Goal: Task Accomplishment & Management: Complete application form

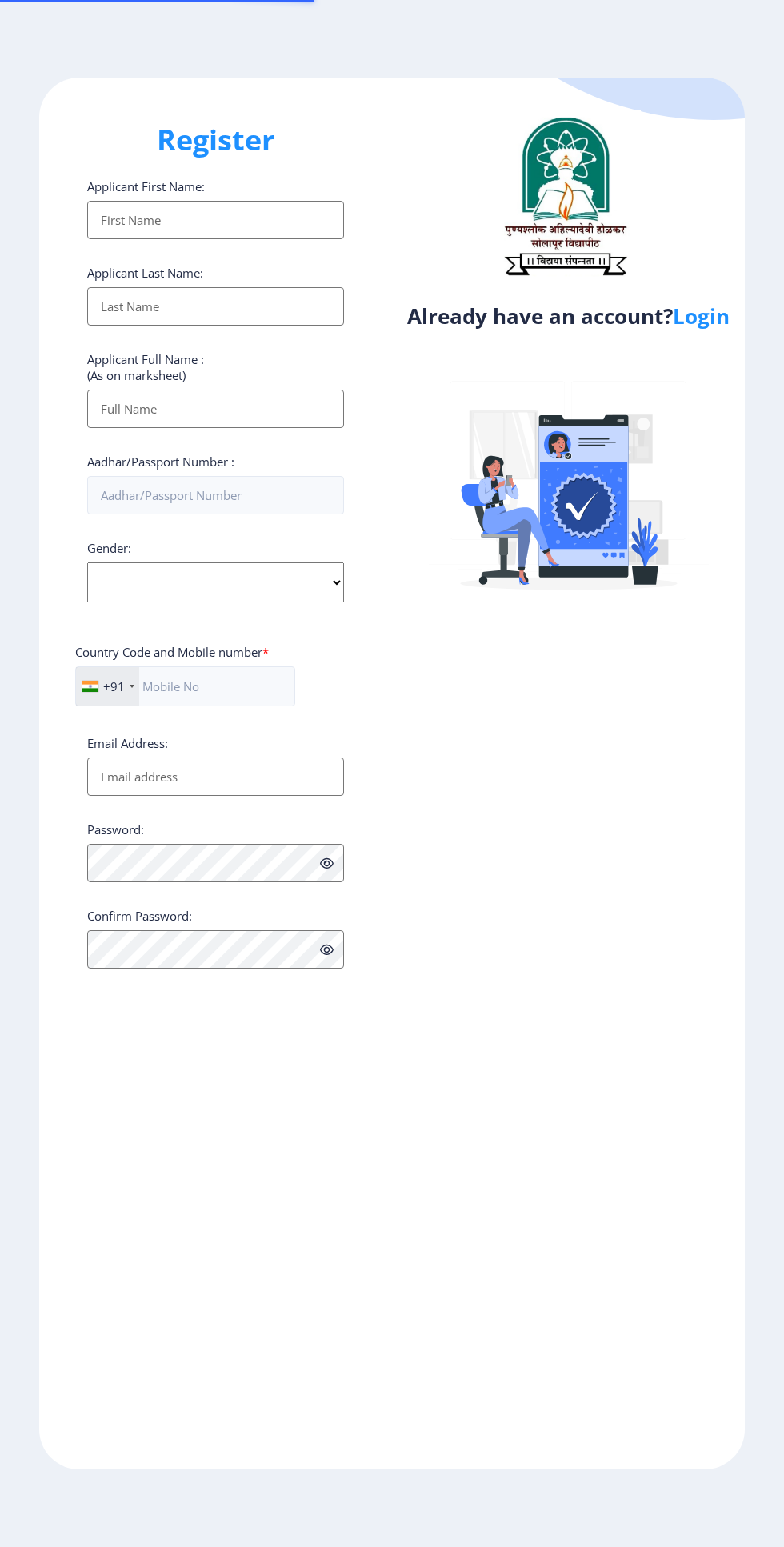
select select
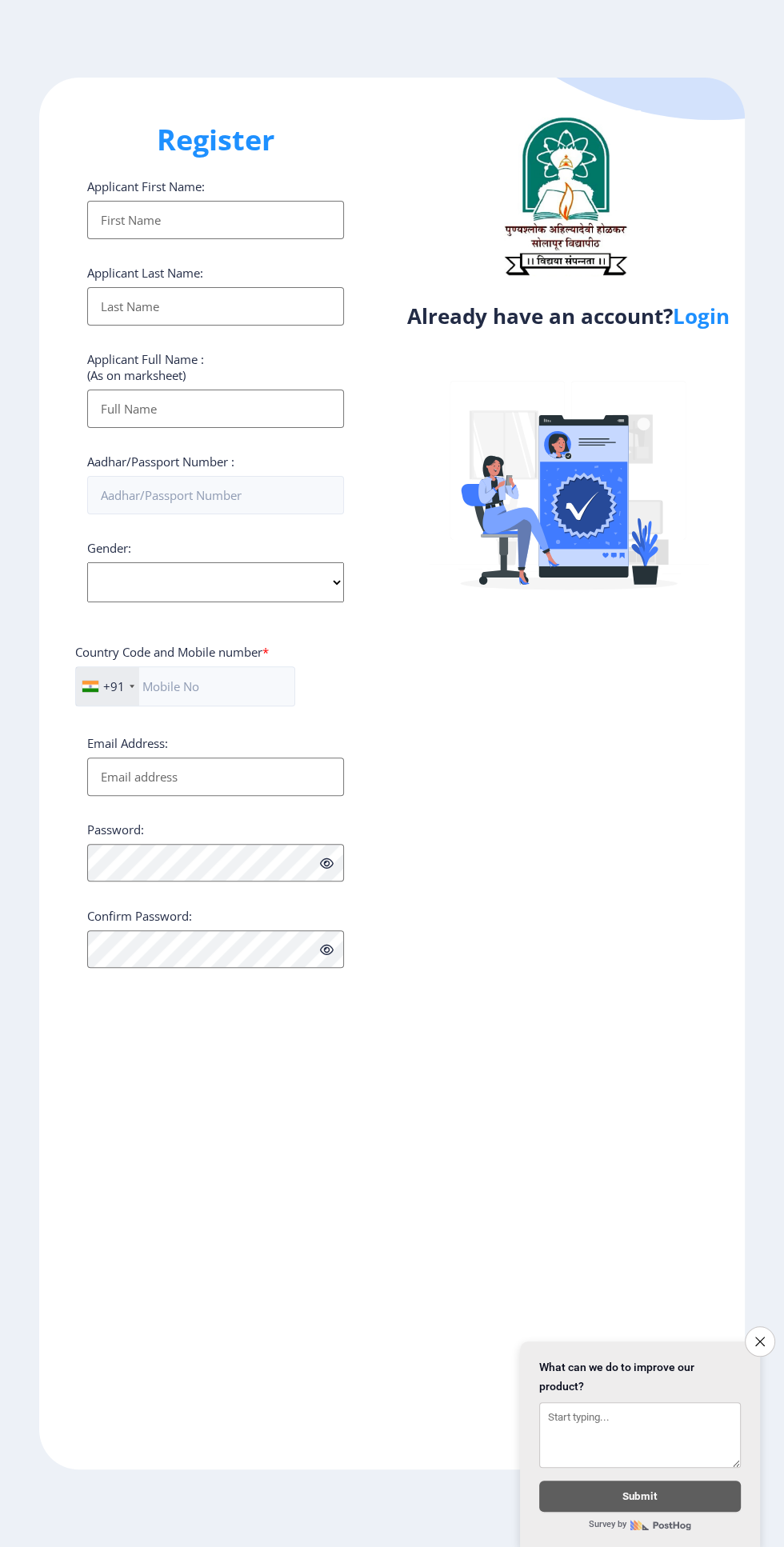
click at [243, 231] on input "Applicant First Name:" at bounding box center [215, 220] width 257 height 38
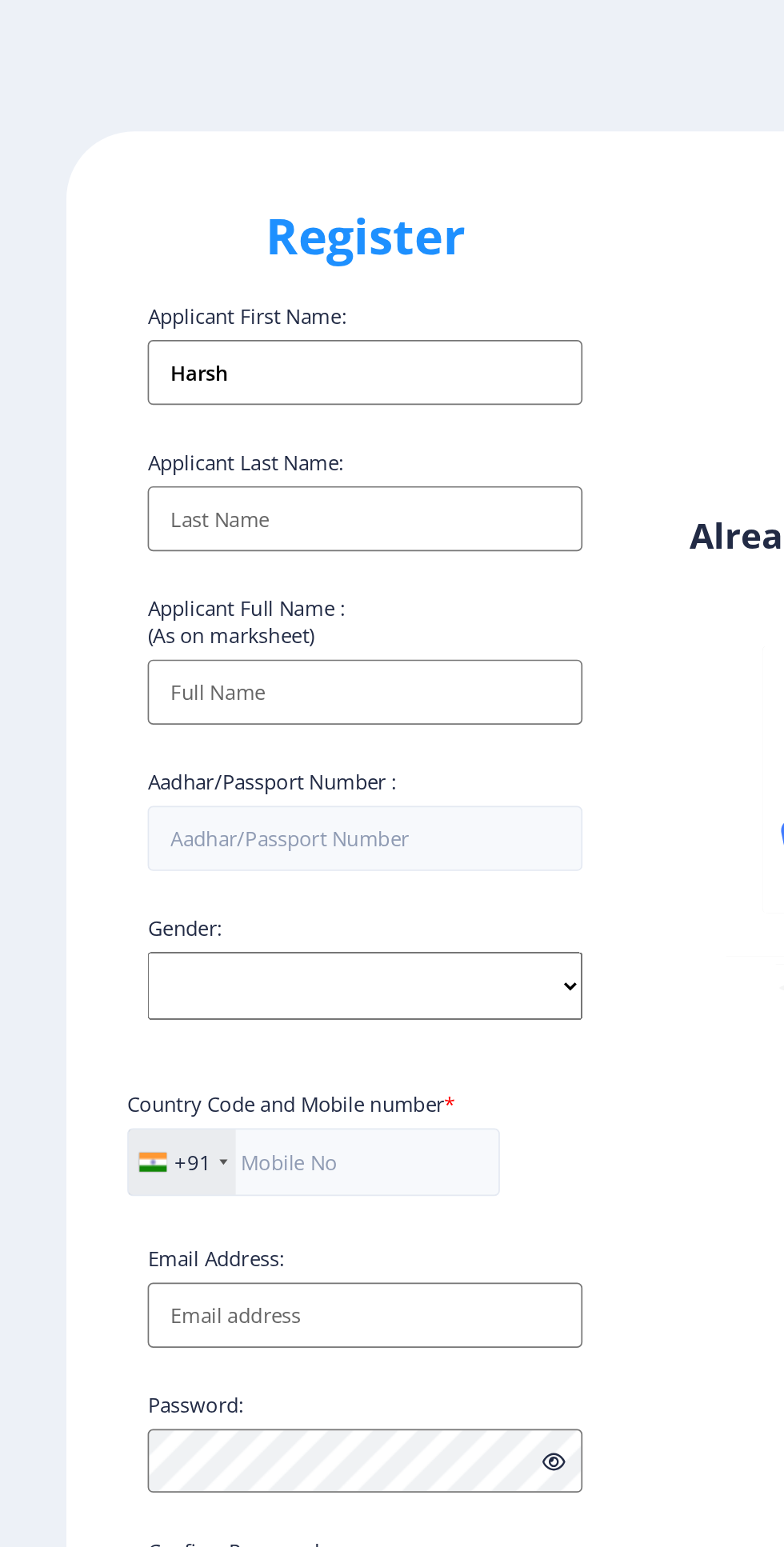
type input "Harsh"
click at [139, 312] on input "Applicant First Name:" at bounding box center [215, 307] width 257 height 38
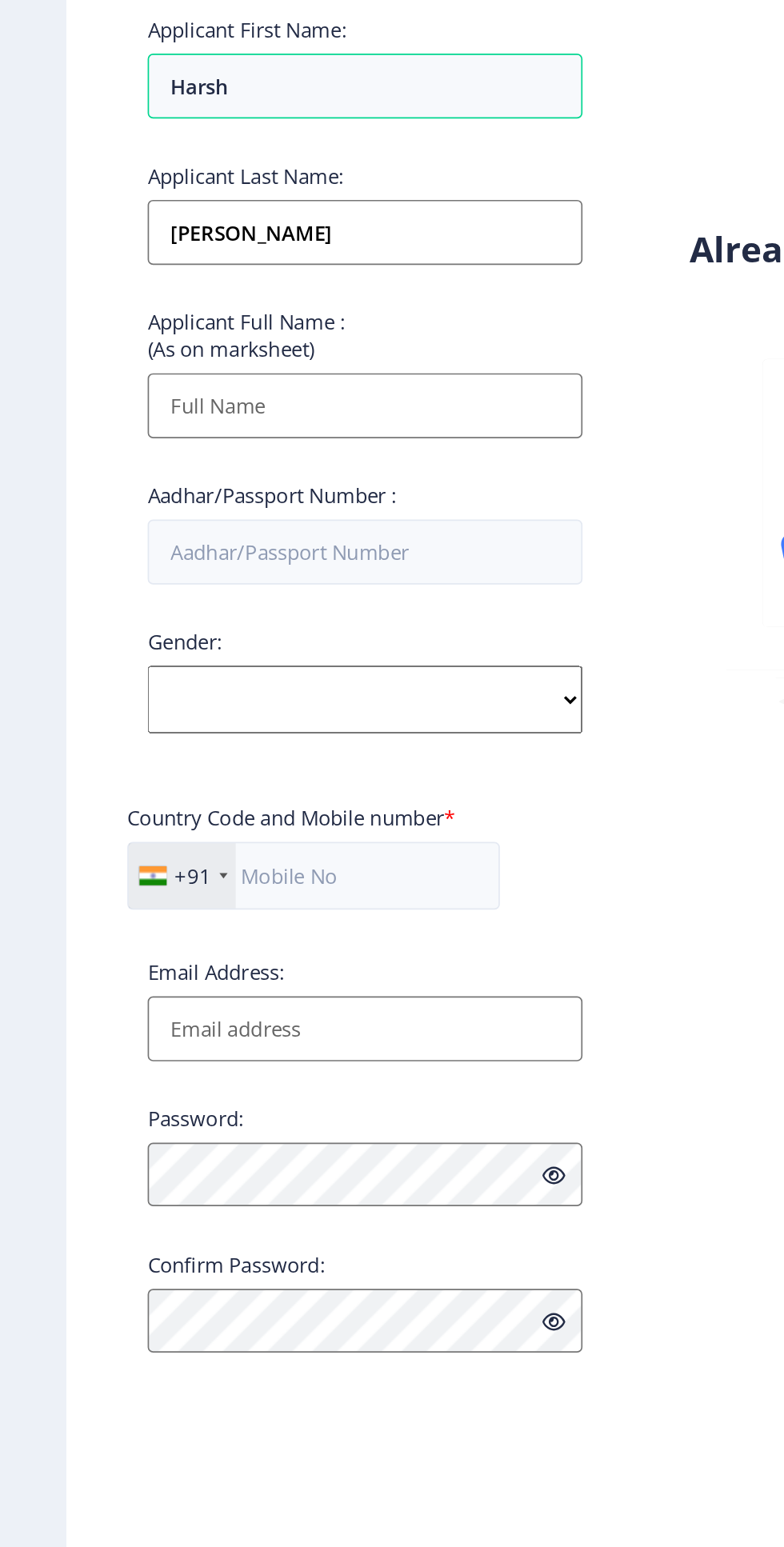
type input "[PERSON_NAME]"
click at [122, 420] on input "Applicant First Name:" at bounding box center [215, 409] width 257 height 38
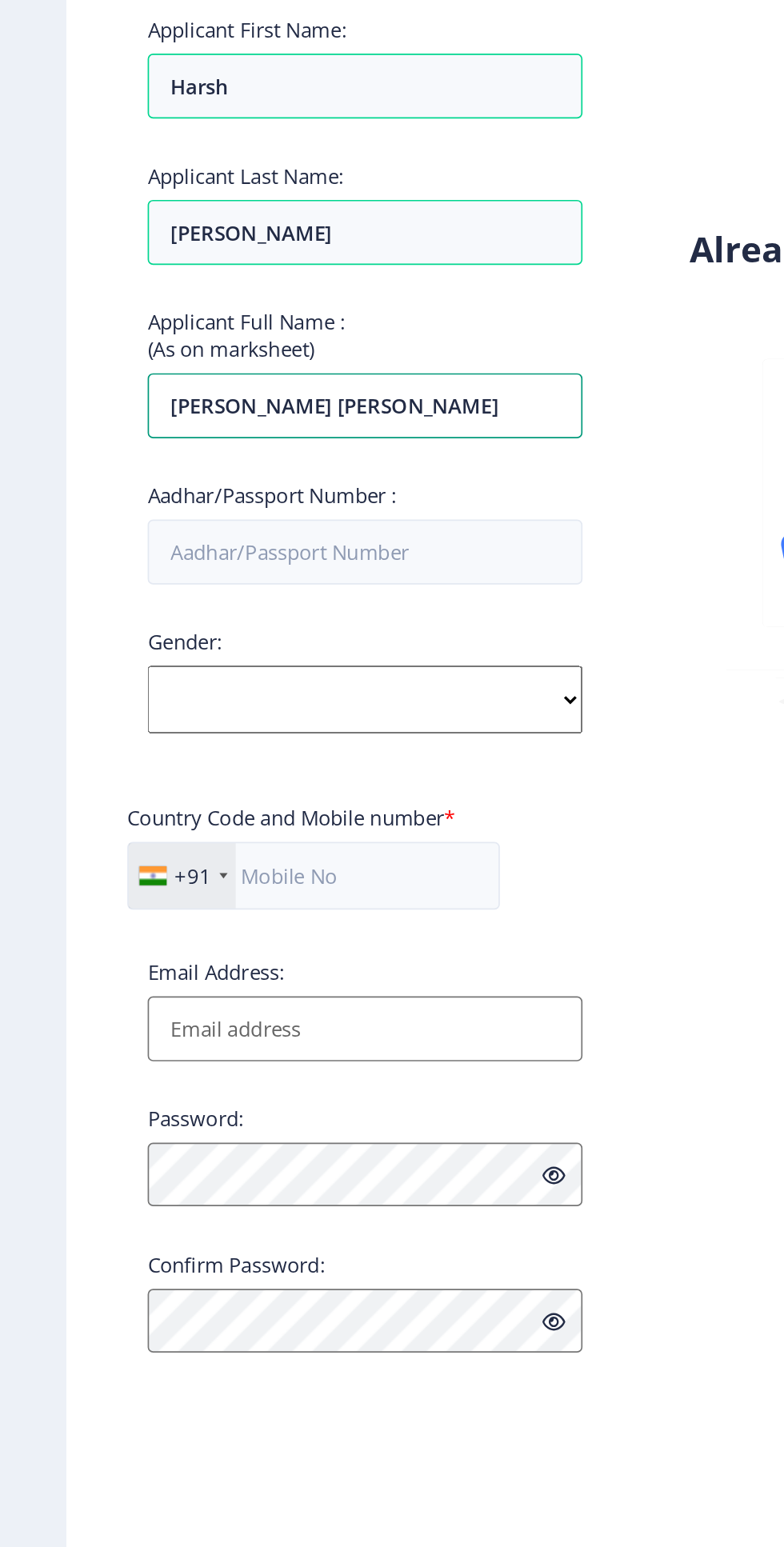
type input "[PERSON_NAME] [PERSON_NAME]"
click at [130, 503] on input "Aadhar/Passport Number :" at bounding box center [215, 495] width 257 height 38
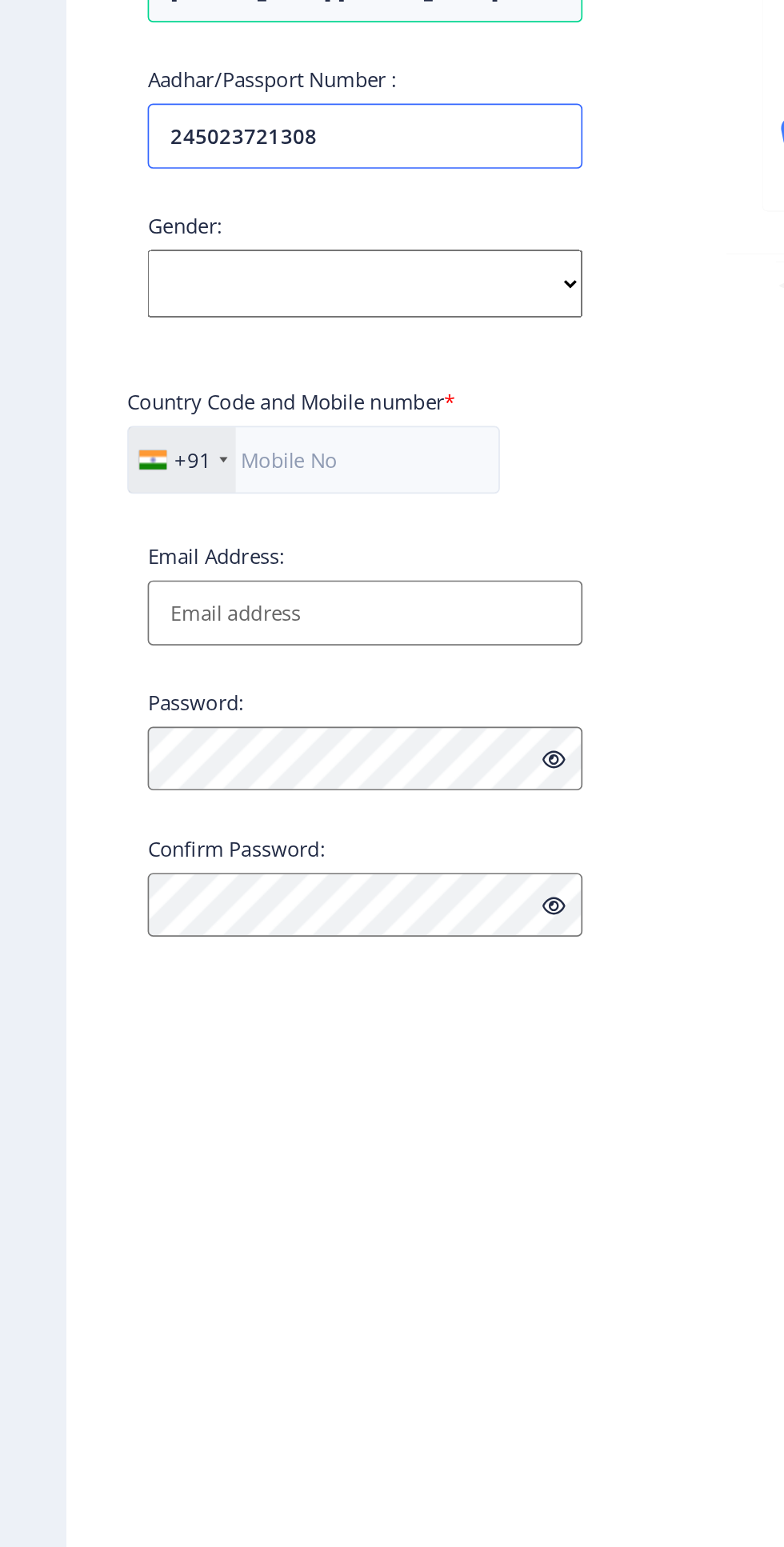
type input "245023721308"
click at [140, 586] on select "Select Gender [DEMOGRAPHIC_DATA] [DEMOGRAPHIC_DATA] Other" at bounding box center [215, 582] width 257 height 40
select select "[DEMOGRAPHIC_DATA]"
click at [87, 566] on select "Select Gender [DEMOGRAPHIC_DATA] [DEMOGRAPHIC_DATA] Other" at bounding box center [215, 582] width 257 height 40
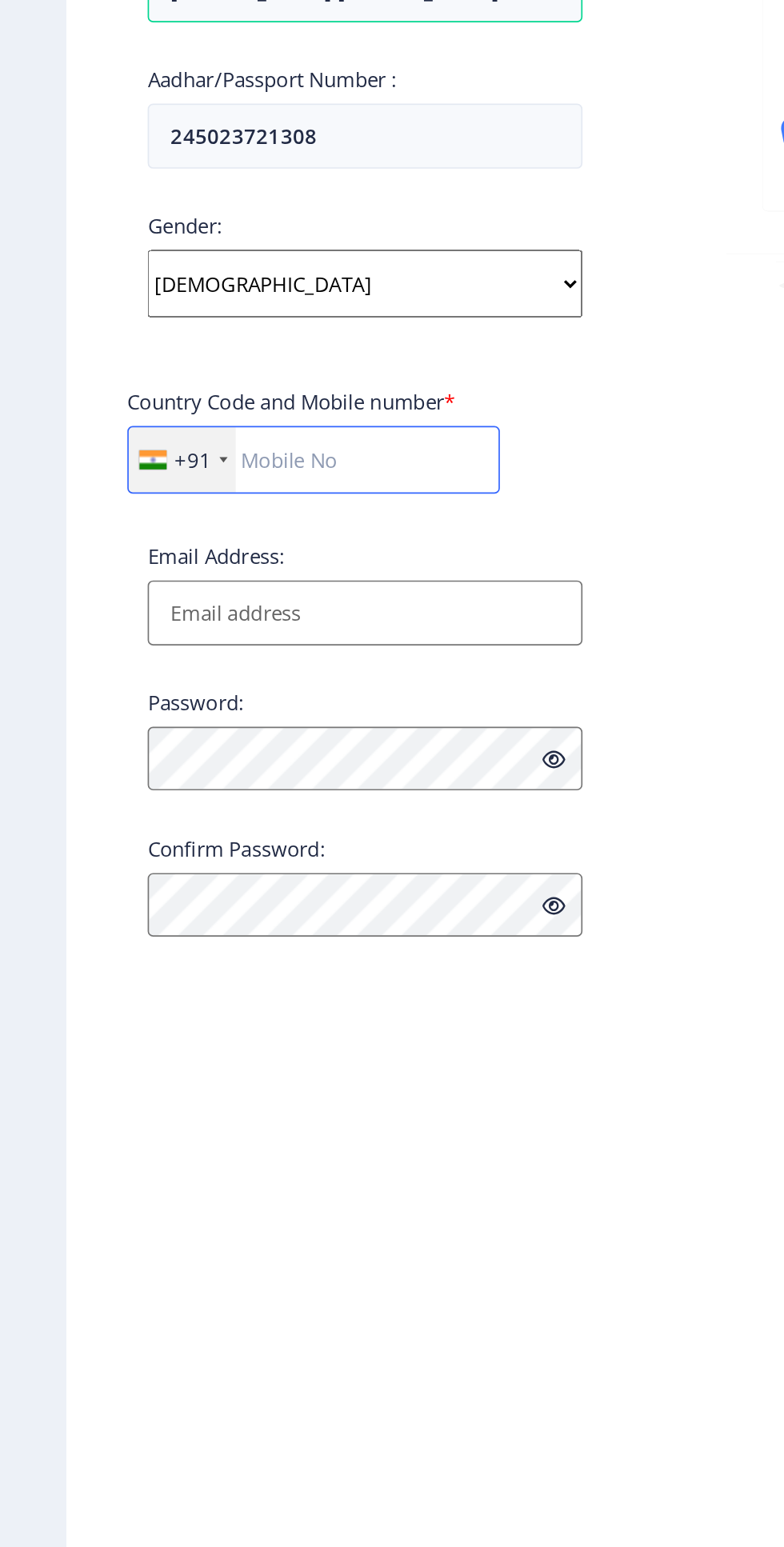
click at [175, 694] on input "text" at bounding box center [185, 686] width 220 height 40
type input "9028577323"
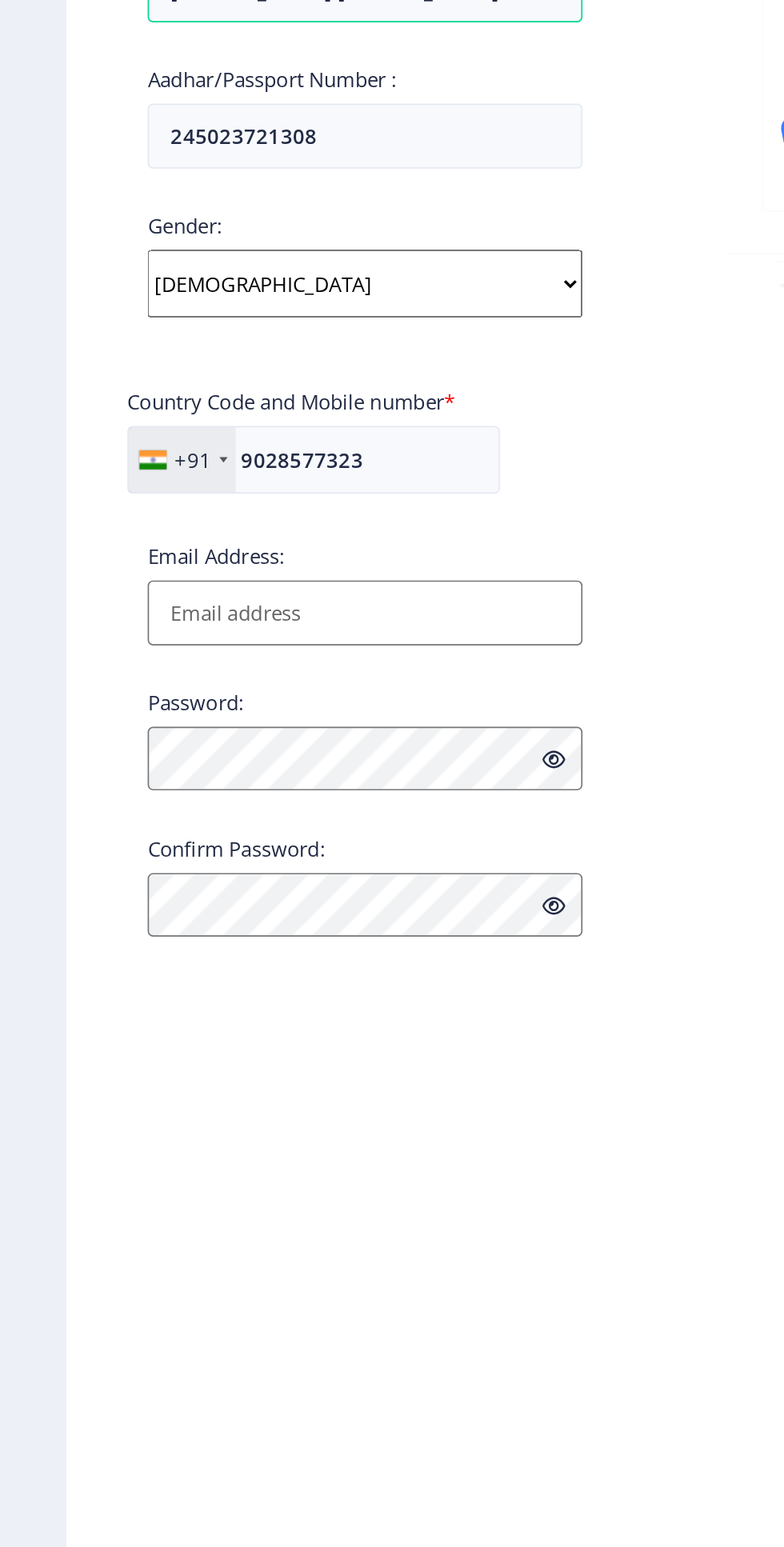
click at [135, 773] on input "Email Address:" at bounding box center [215, 777] width 257 height 38
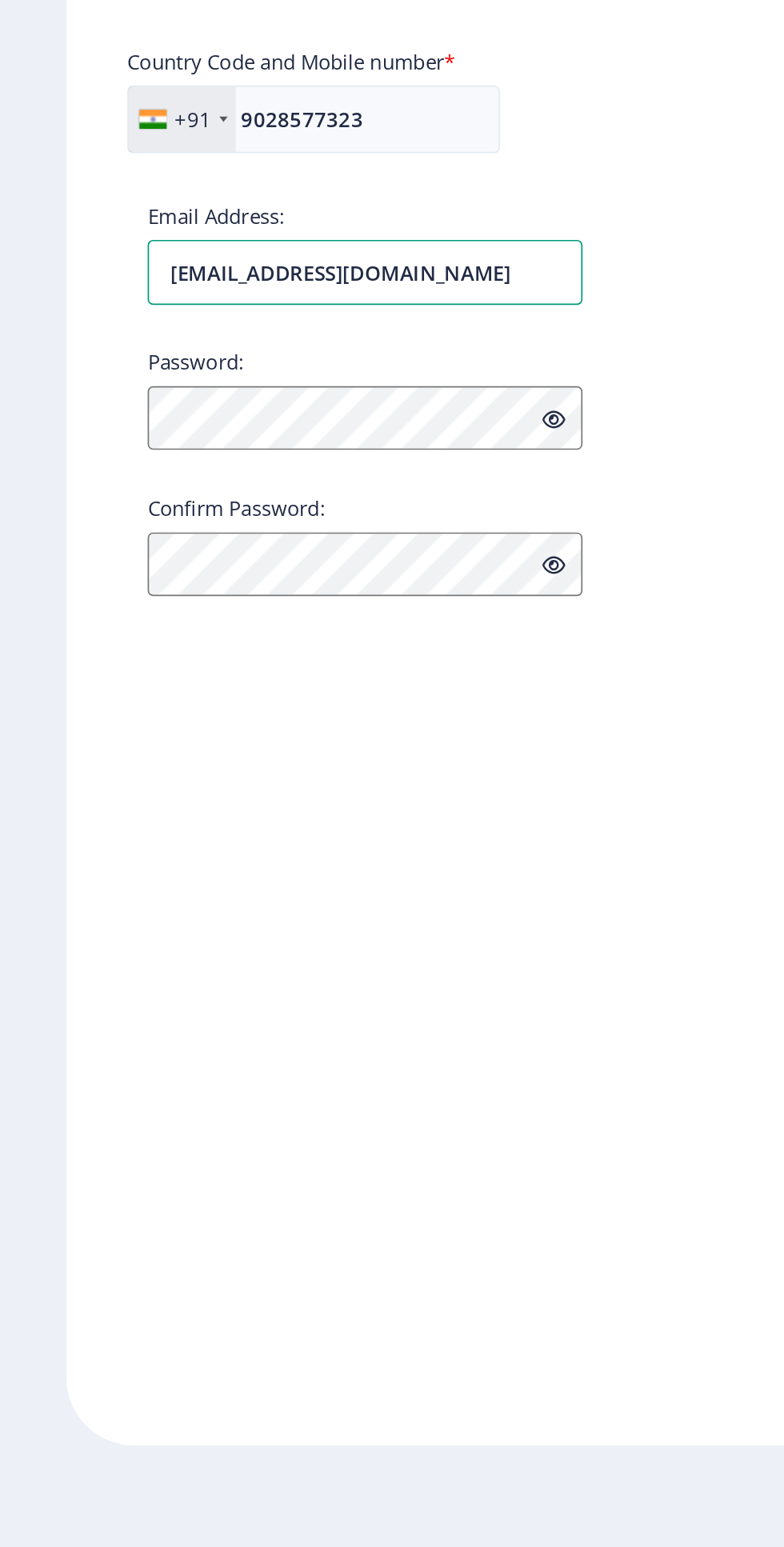
type input "[EMAIL_ADDRESS][DOMAIN_NAME]"
click at [320, 864] on icon at bounding box center [326, 863] width 13 height 12
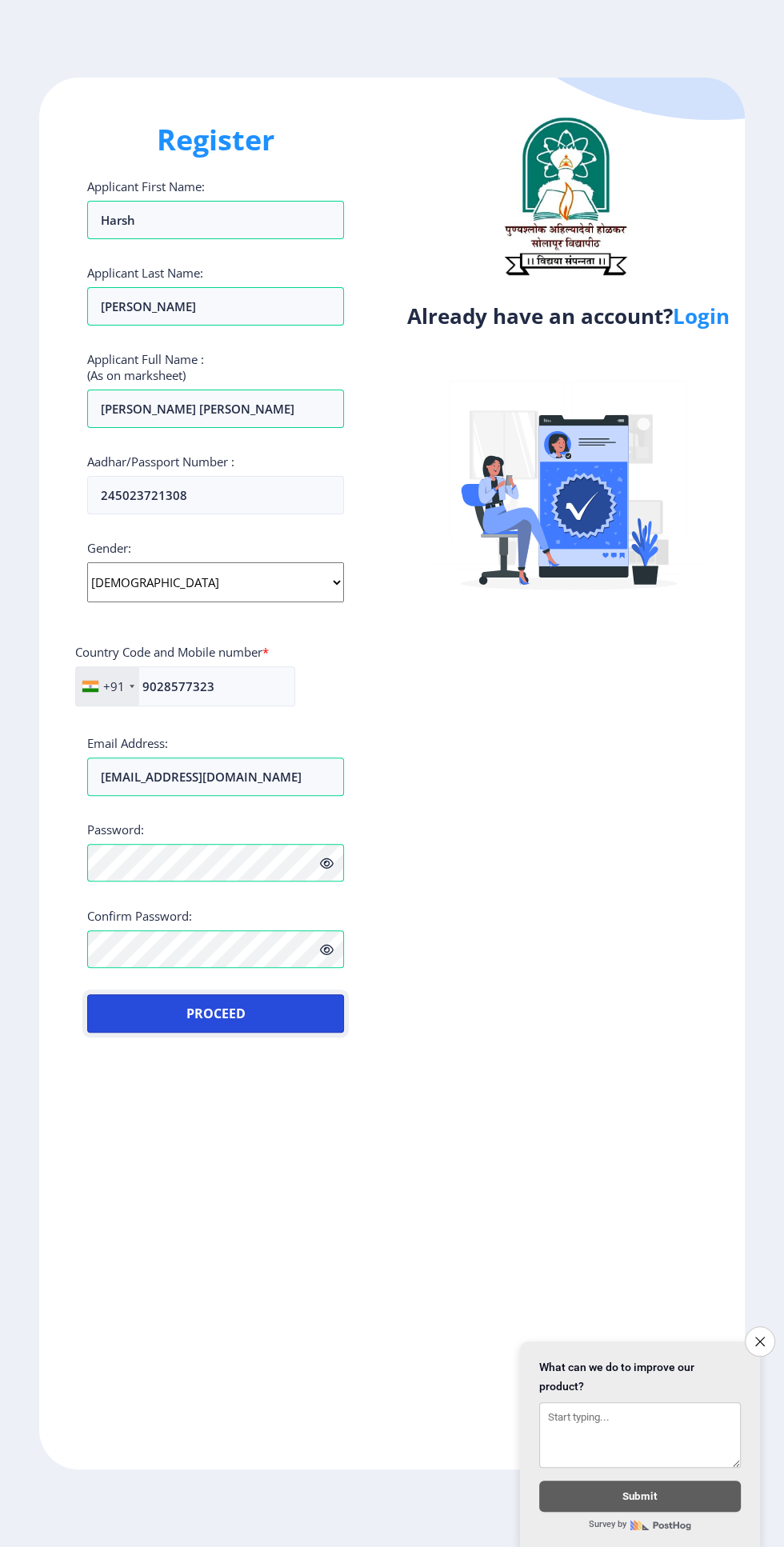
click at [179, 1020] on button "Proceed" at bounding box center [215, 1014] width 257 height 38
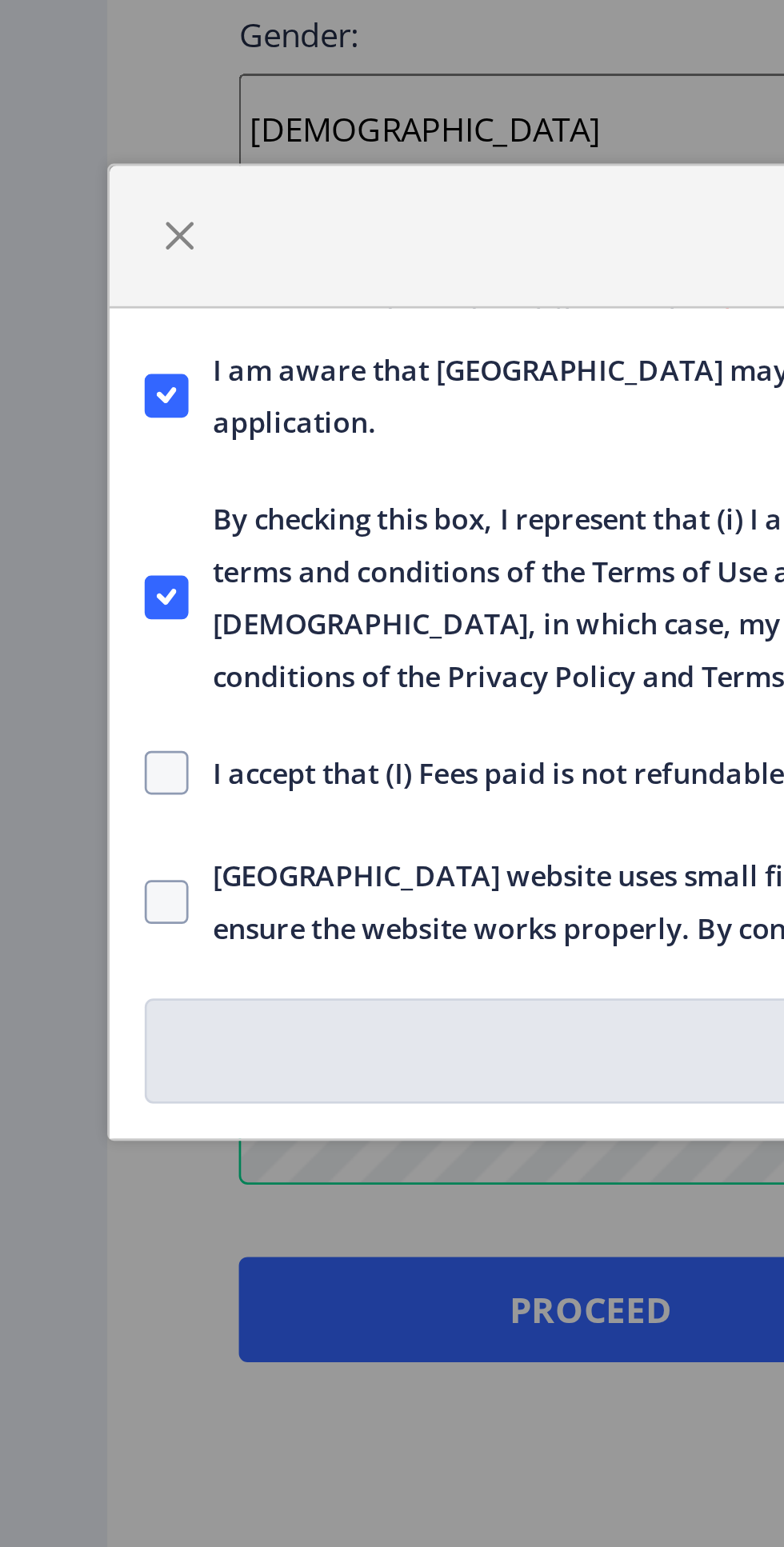
click at [57, 811] on span at bounding box center [61, 817] width 16 height 16
click at [54, 818] on input "I accept that (I) Fees paid is not refundable And (II) All the information fill…" at bounding box center [53, 818] width 1 height 1
checkbox input "true"
click at [61, 868] on span at bounding box center [61, 864] width 16 height 16
click at [54, 866] on input "[GEOGRAPHIC_DATA] website uses small files stored on your computer, known as co…" at bounding box center [53, 865] width 1 height 1
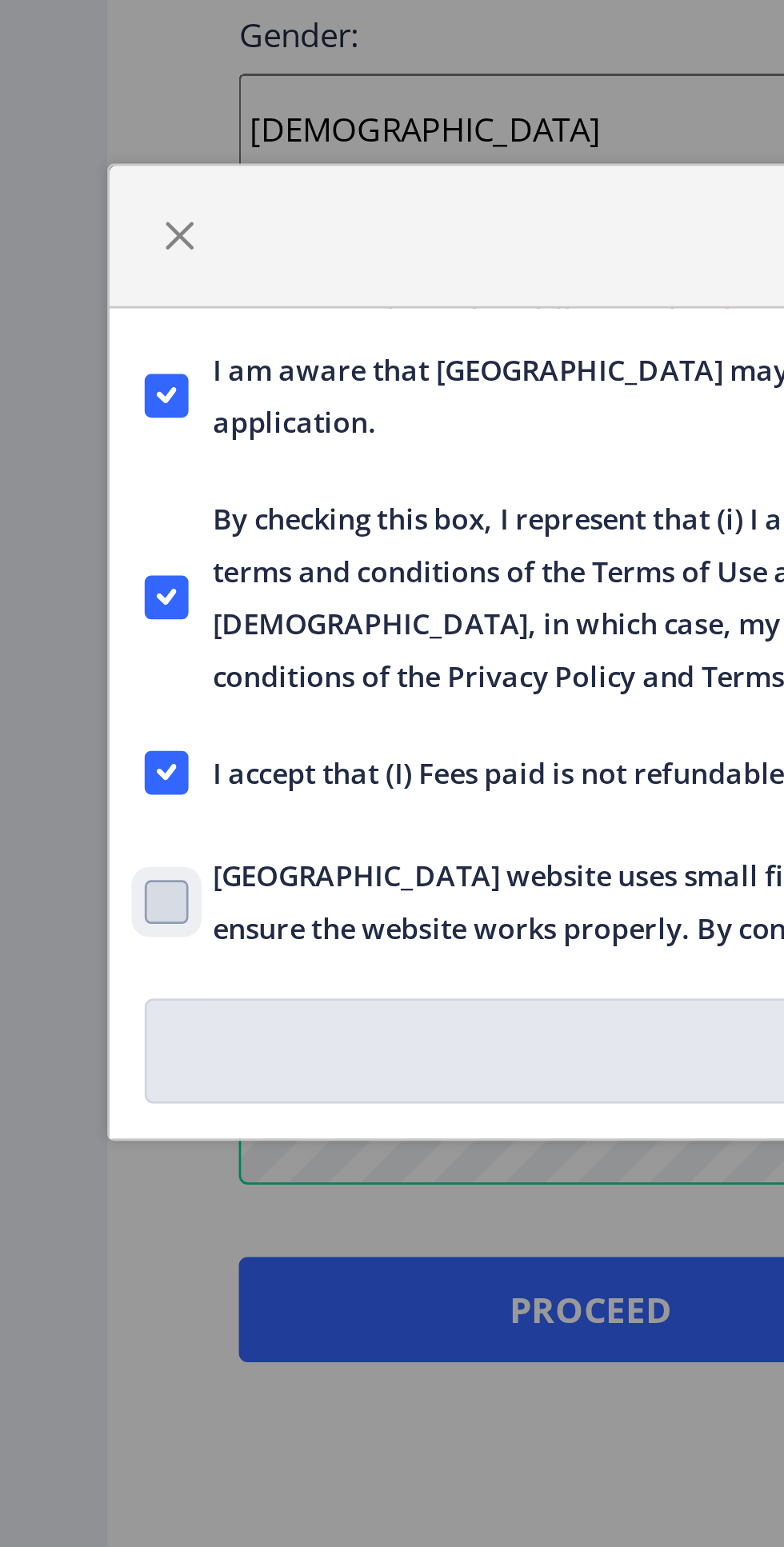
checkbox input "true"
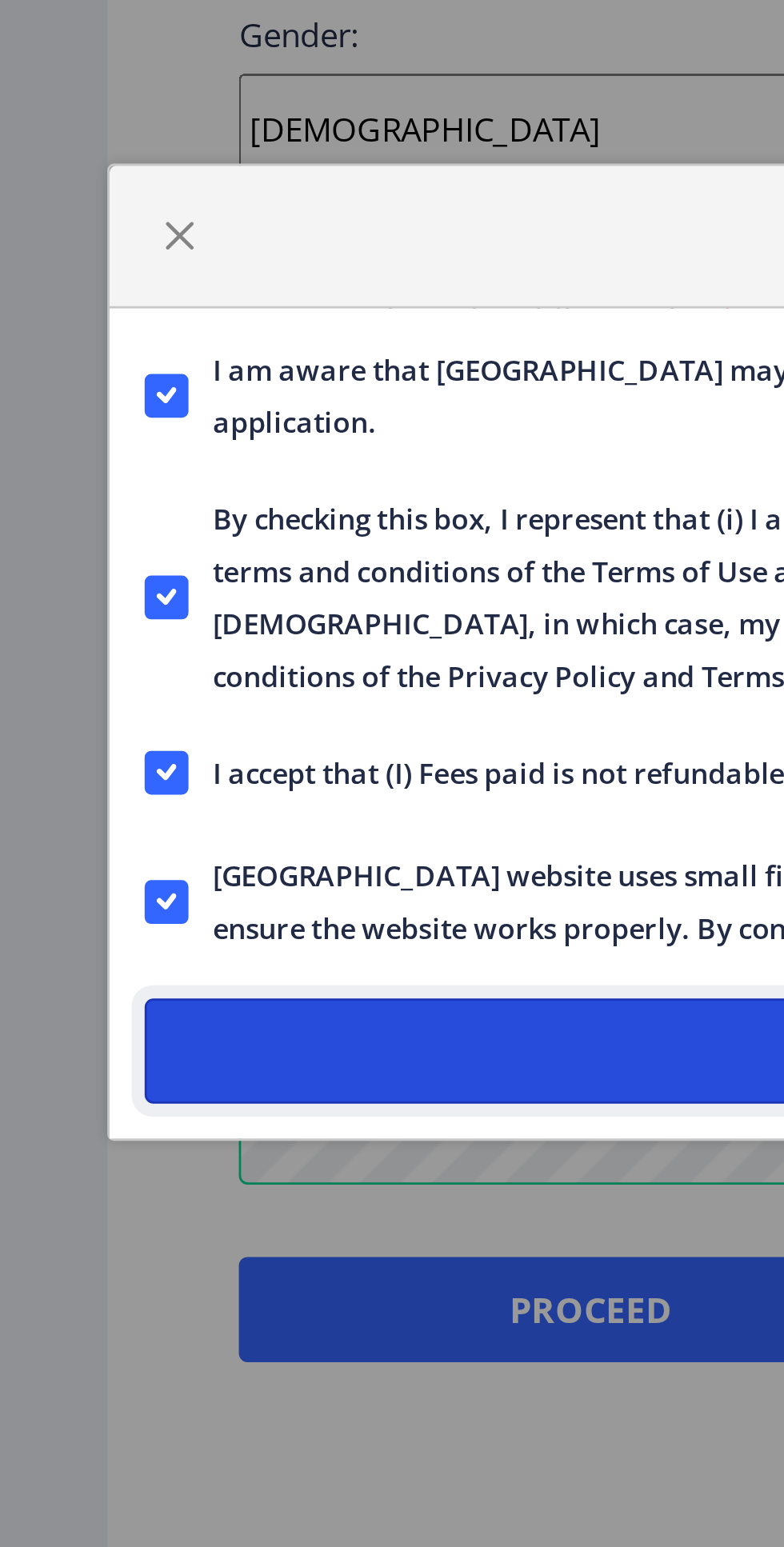
click at [193, 908] on button "Register" at bounding box center [392, 919] width 678 height 38
